Goal: Task Accomplishment & Management: Use online tool/utility

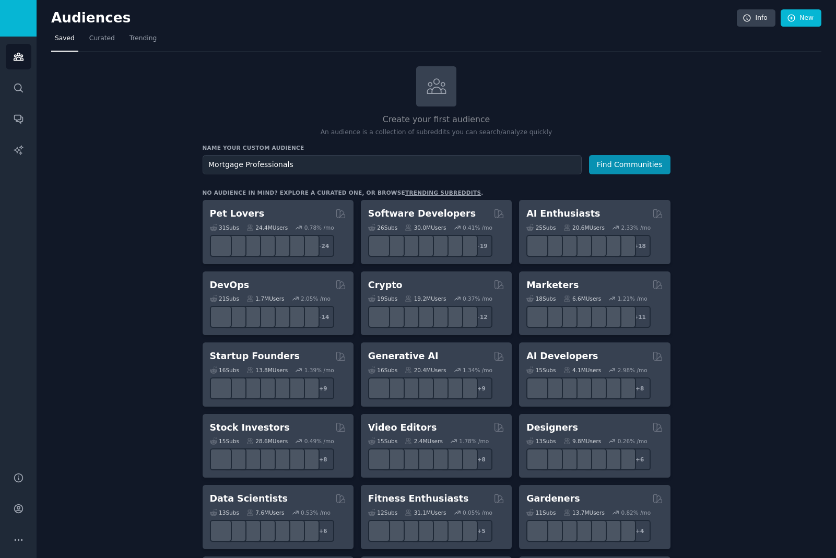
type input "Mortgage Professionals"
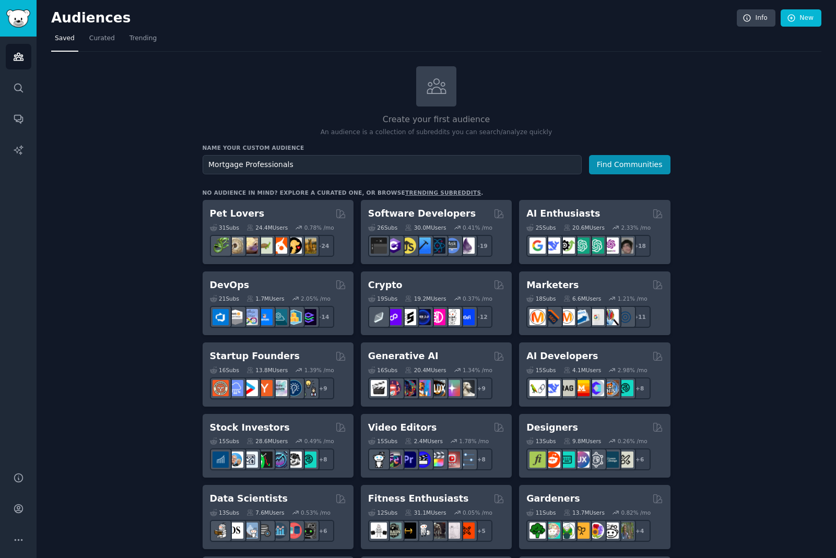
click at [589, 155] on button "Find Communities" at bounding box center [629, 164] width 81 height 19
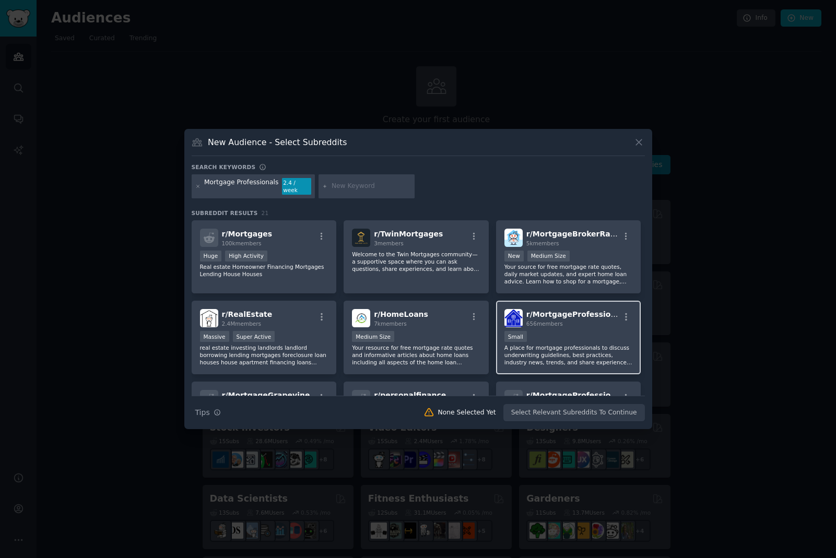
click at [564, 348] on p "A place for mortgage professionals to discuss underwriting guidelines, best pra…" at bounding box center [568, 355] width 128 height 22
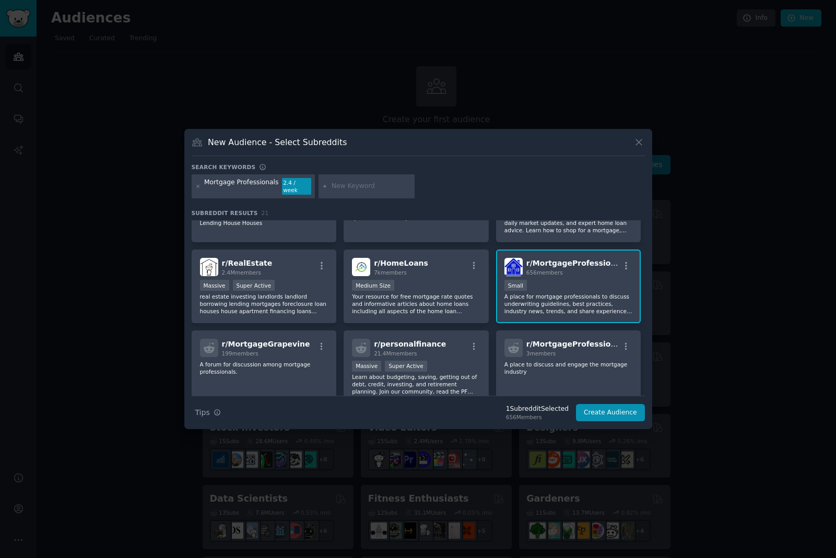
scroll to position [52, 0]
click at [288, 363] on p "A forum for discussion among mortgage professionals." at bounding box center [264, 367] width 128 height 15
click at [305, 285] on div "Massive Super Active" at bounding box center [264, 285] width 128 height 13
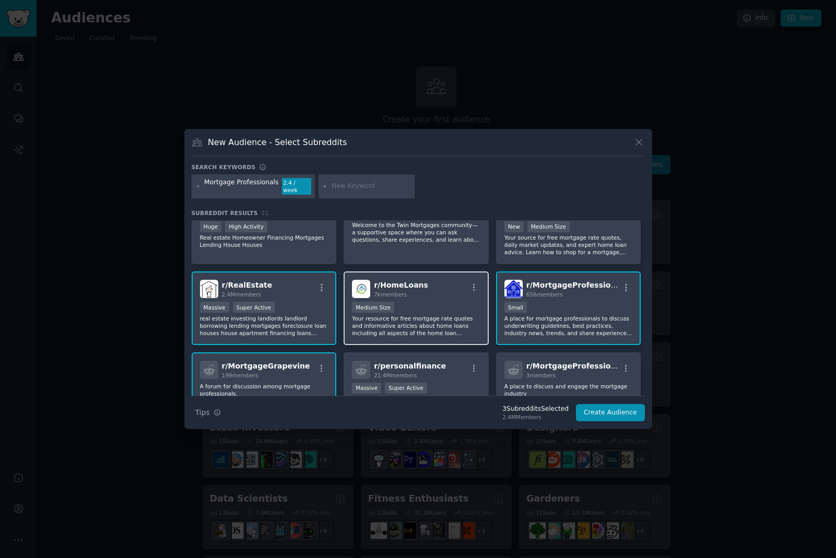
scroll to position [0, 0]
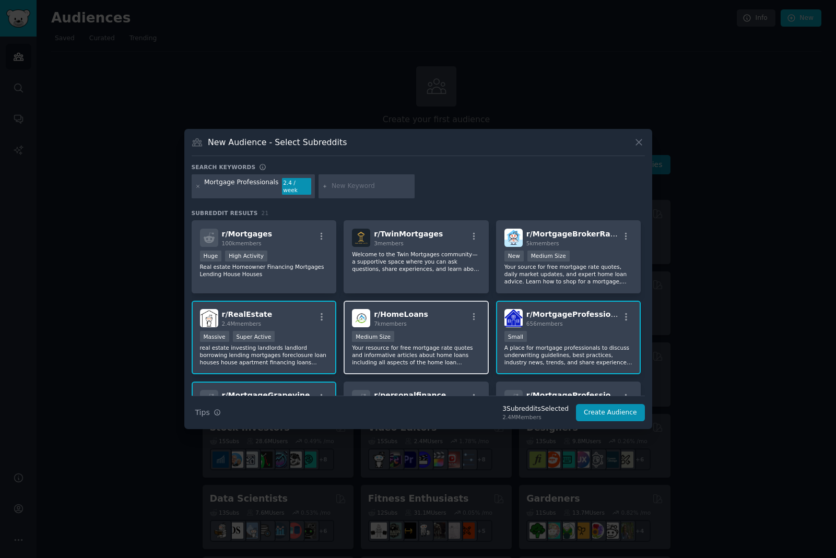
click at [434, 339] on div "Medium Size" at bounding box center [416, 337] width 128 height 13
click at [612, 408] on button "Create Audience" at bounding box center [610, 413] width 69 height 18
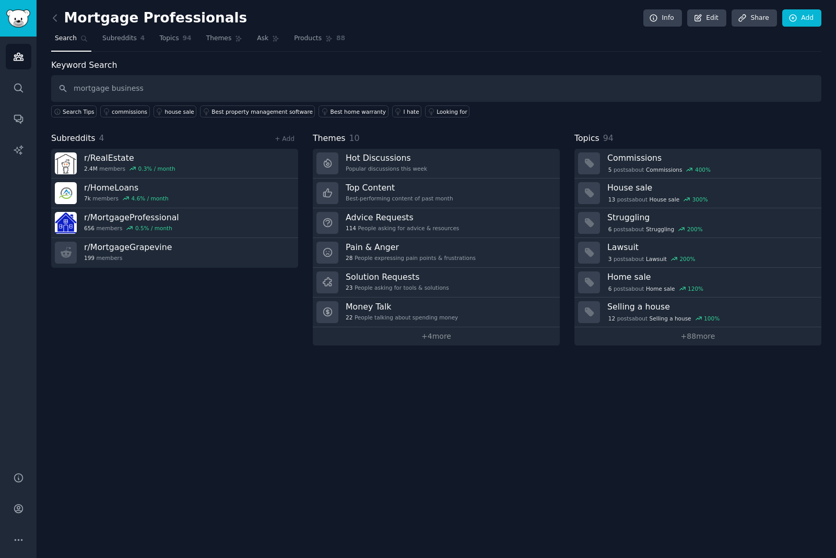
type input "mortgage business"
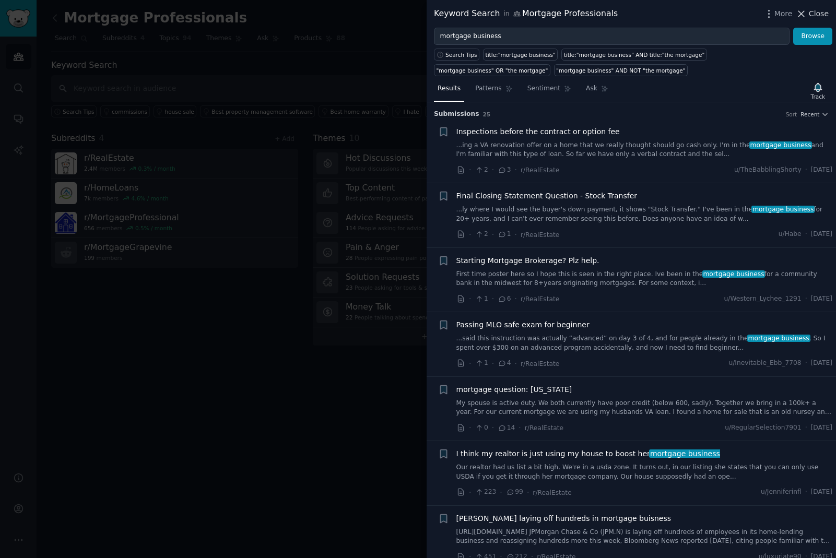
click at [821, 13] on span "Close" at bounding box center [819, 13] width 20 height 11
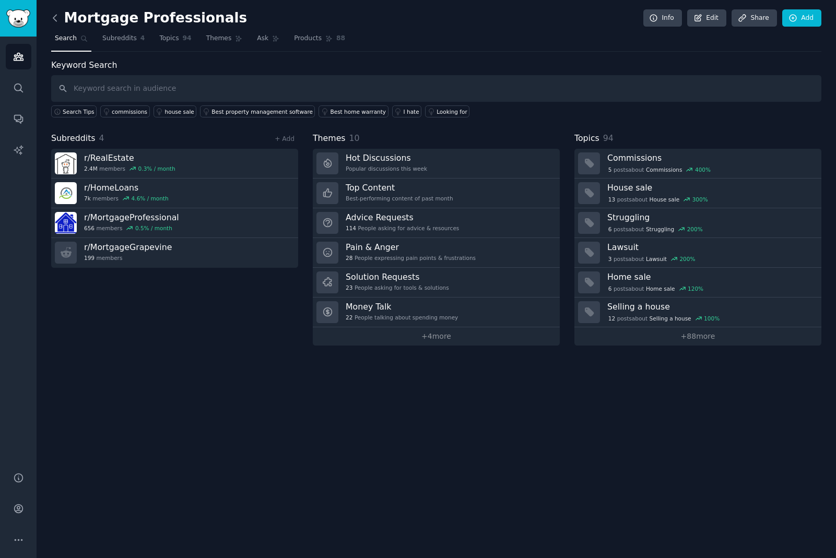
click at [55, 18] on icon at bounding box center [55, 18] width 11 height 11
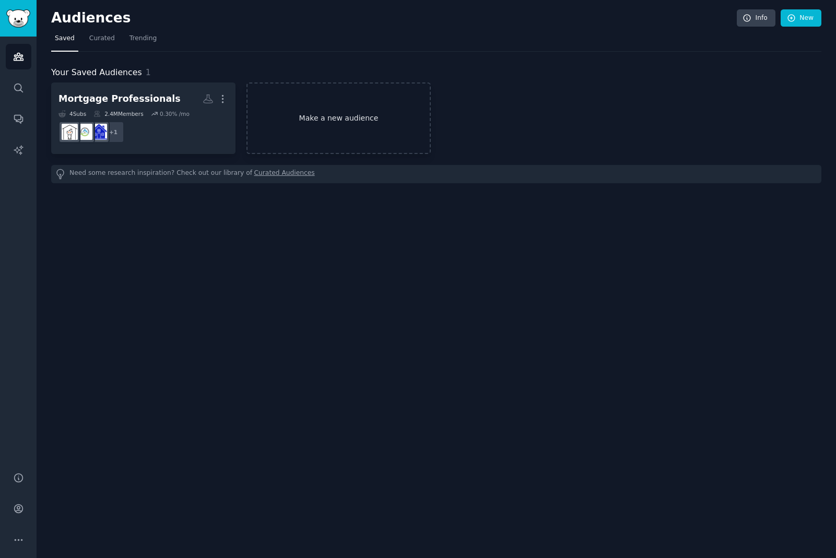
click at [326, 110] on link "Make a new audience" at bounding box center [338, 119] width 184 height 72
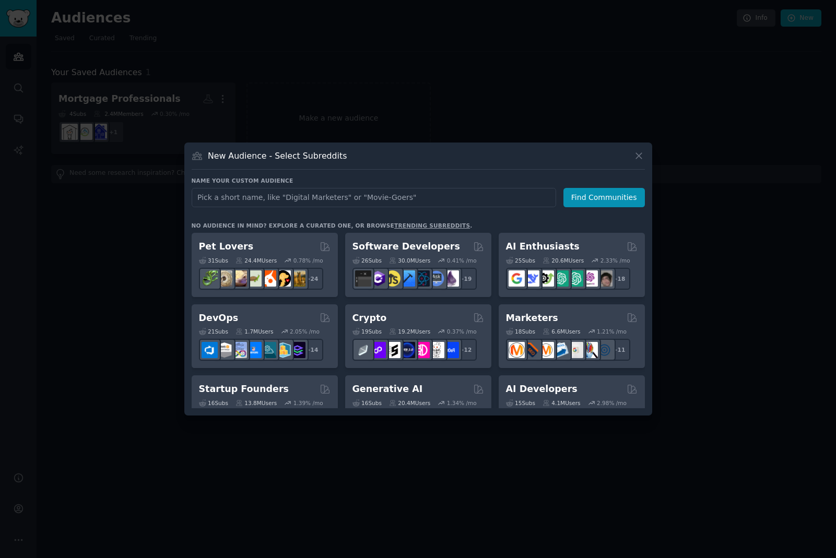
click at [338, 196] on input "text" at bounding box center [374, 197] width 365 height 19
type input "h"
type input "Home Buyers"
click at [595, 191] on button "Find Communities" at bounding box center [603, 197] width 81 height 19
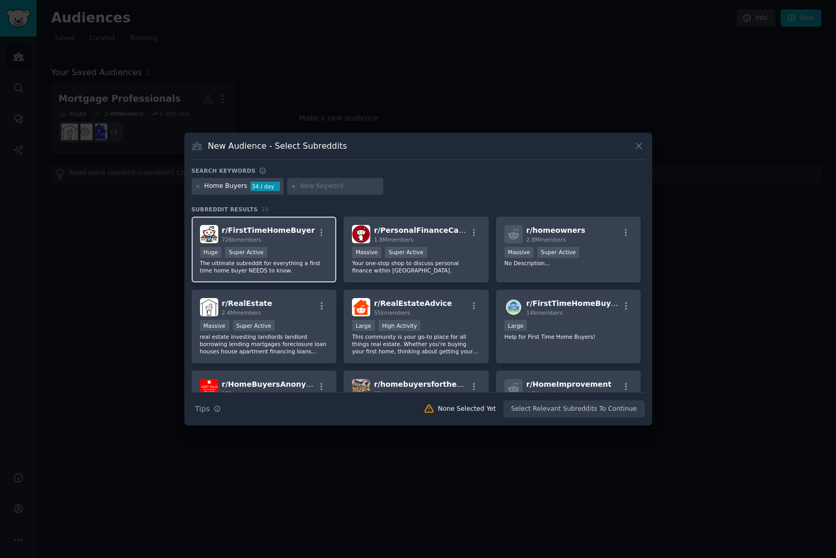
click at [281, 259] on div "Huge Super Active" at bounding box center [264, 253] width 128 height 13
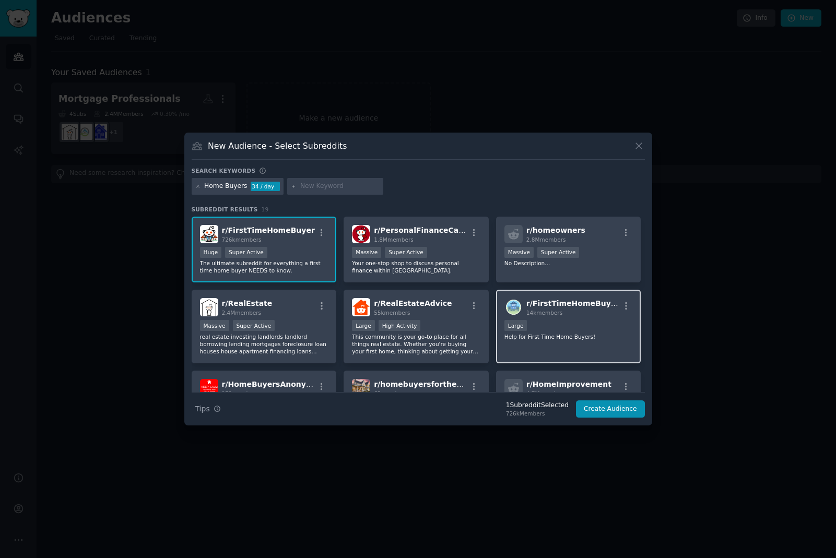
click at [575, 336] on p "Help for First Time Home Buyers!" at bounding box center [568, 336] width 128 height 7
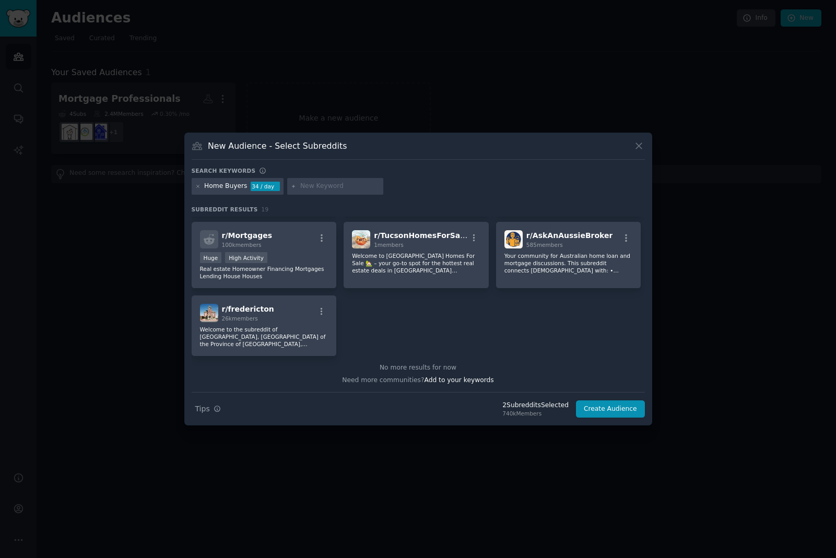
scroll to position [391, 0]
click at [617, 407] on button "Create Audience" at bounding box center [610, 410] width 69 height 18
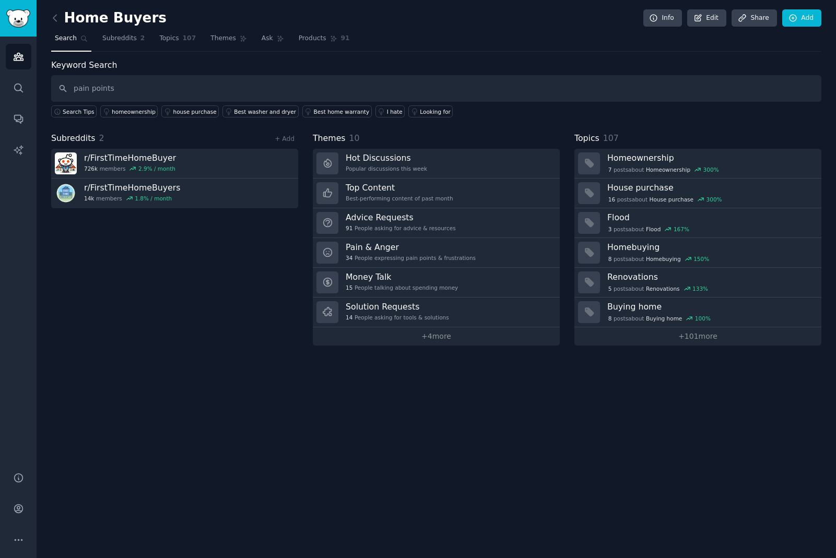
type input "pain points"
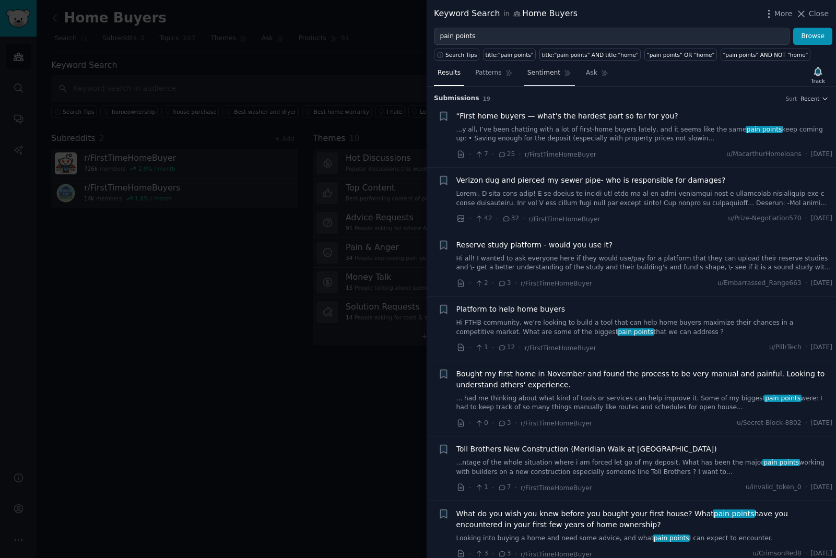
click at [543, 69] on span "Sentiment" at bounding box center [543, 72] width 33 height 9
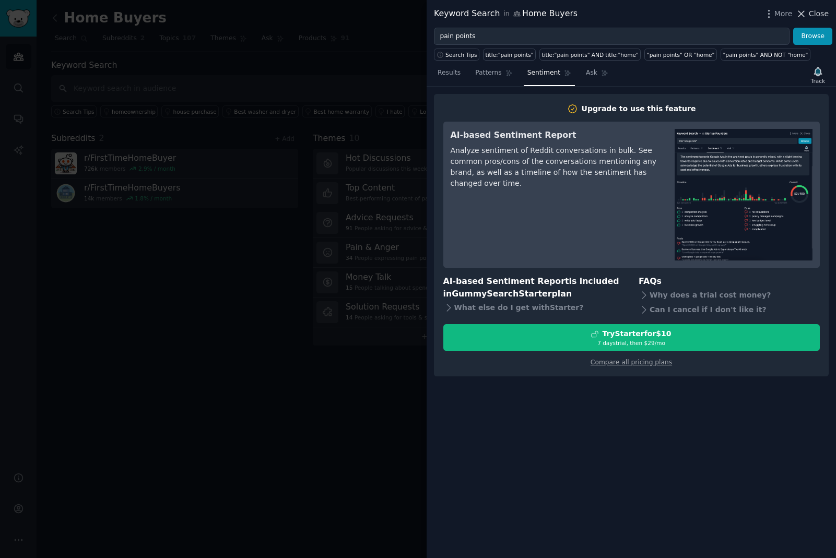
click at [822, 17] on span "Close" at bounding box center [819, 13] width 20 height 11
